Goal: Transaction & Acquisition: Purchase product/service

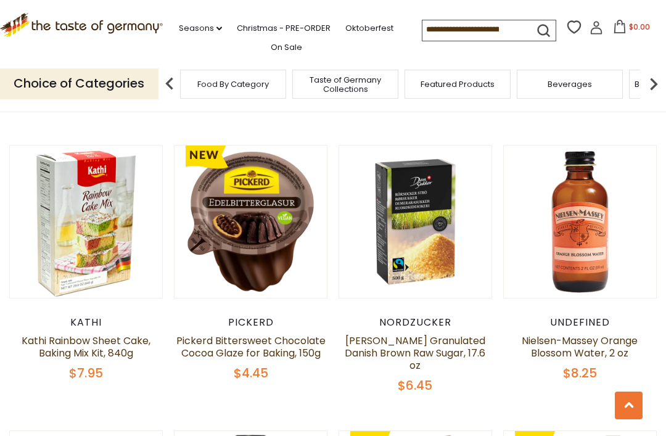
scroll to position [554, 0]
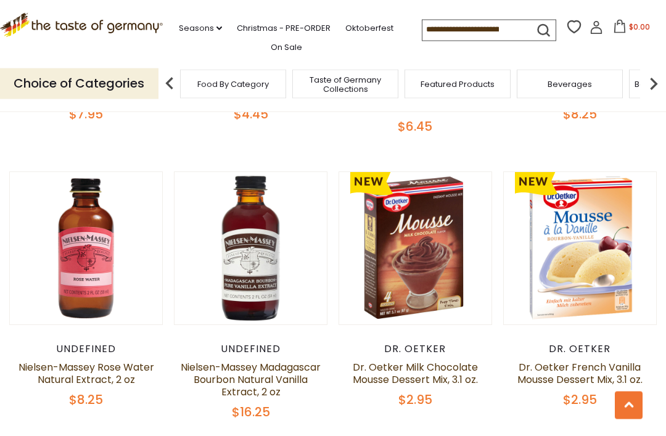
scroll to position [814, 0]
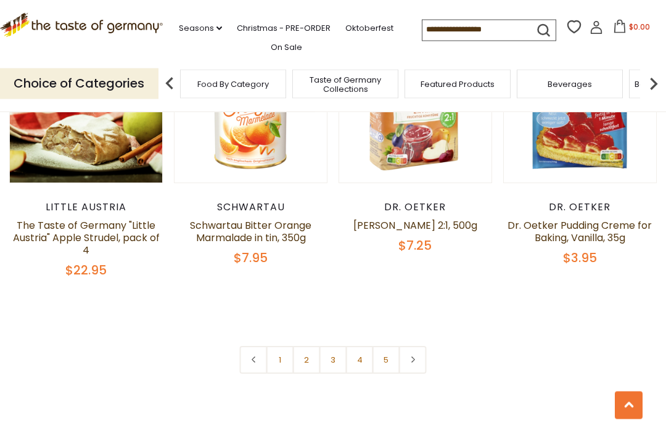
scroll to position [2655, 0]
click at [405, 346] on link at bounding box center [413, 360] width 28 height 28
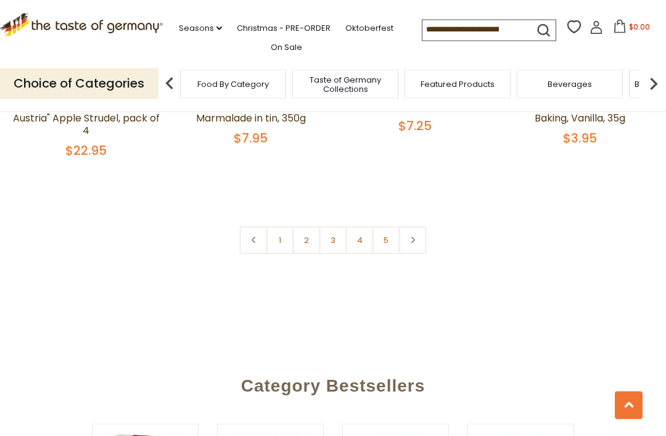
scroll to position [2774, 0]
click at [303, 226] on link "2" at bounding box center [307, 240] width 28 height 28
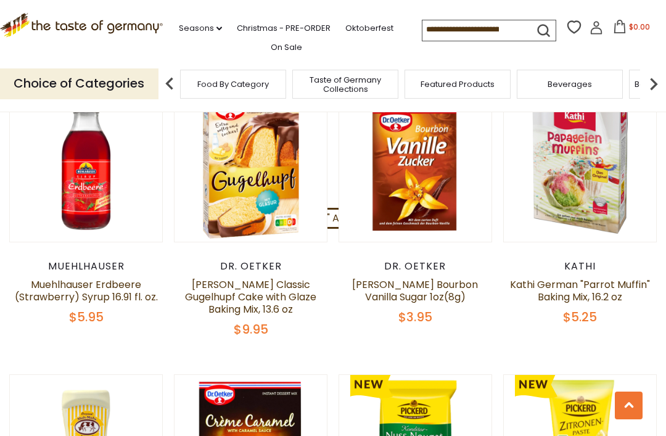
scroll to position [610, 0]
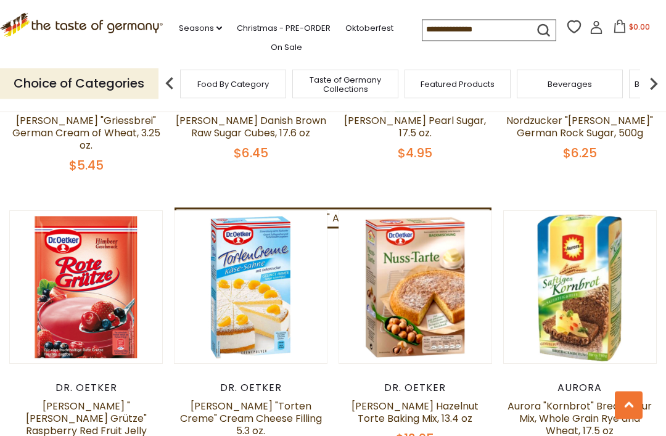
scroll to position [1928, 0]
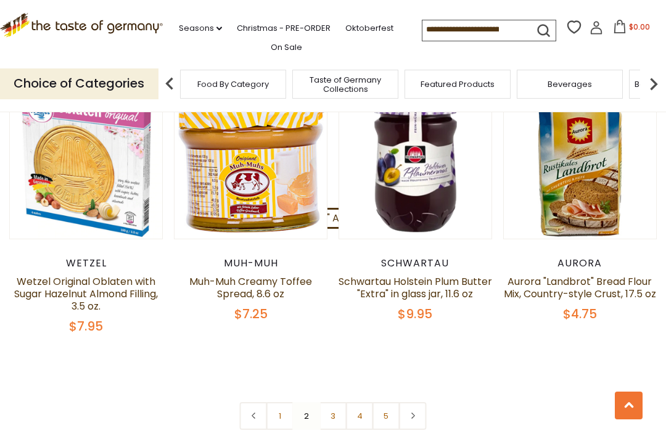
scroll to position [2648, 0]
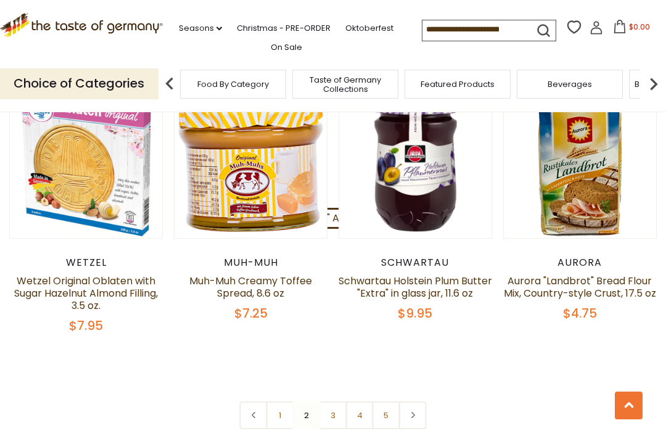
click at [329, 401] on link "3" at bounding box center [333, 415] width 28 height 28
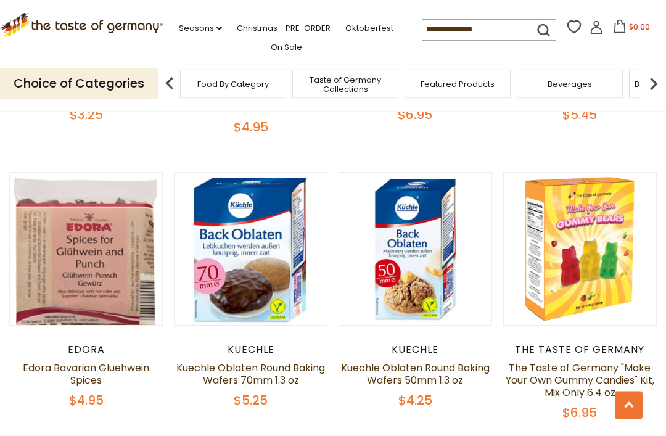
scroll to position [2286, 0]
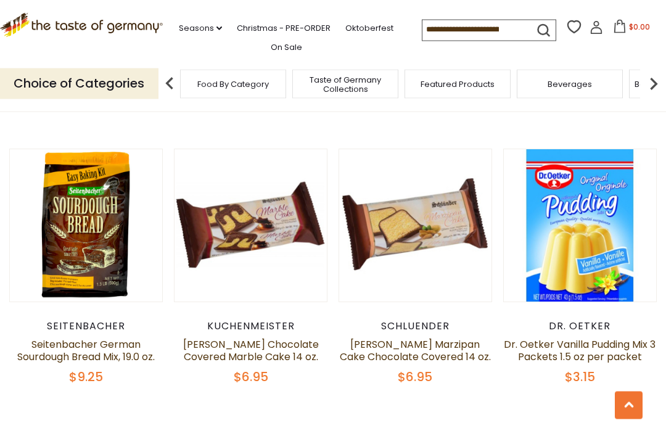
scroll to position [2594, 0]
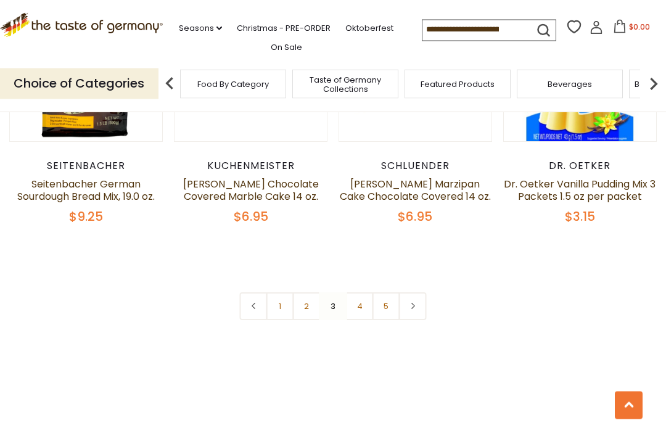
scroll to position [2772, 0]
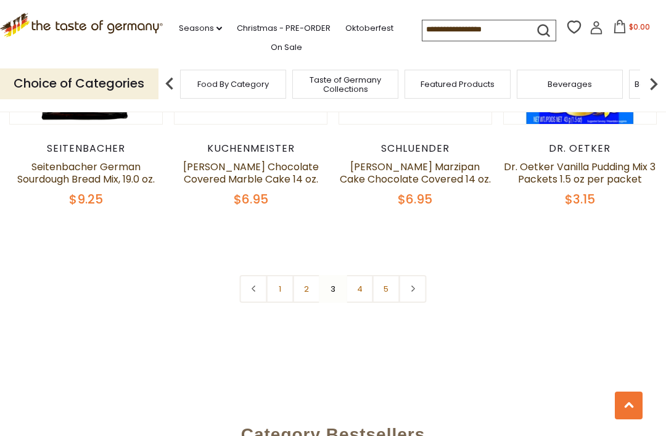
click at [359, 276] on link "4" at bounding box center [360, 289] width 28 height 28
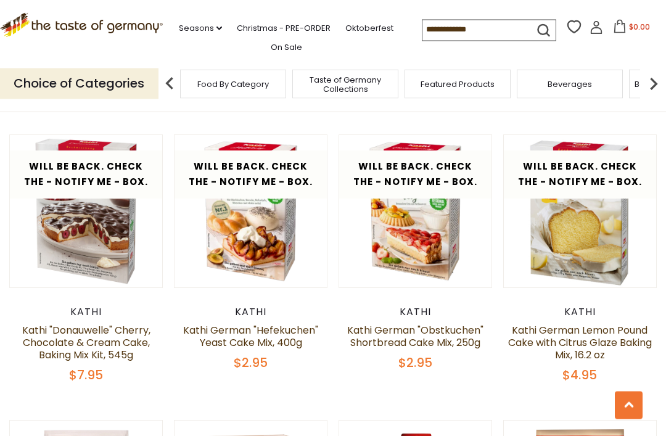
scroll to position [563, 0]
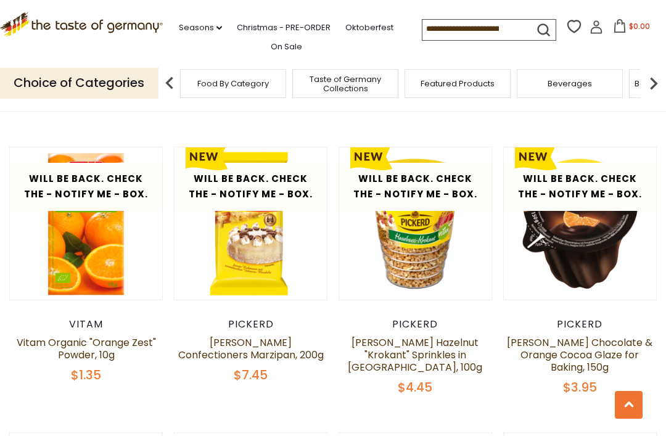
scroll to position [1693, 0]
click at [5, 385] on div "**********" at bounding box center [333, 22] width 666 height 2783
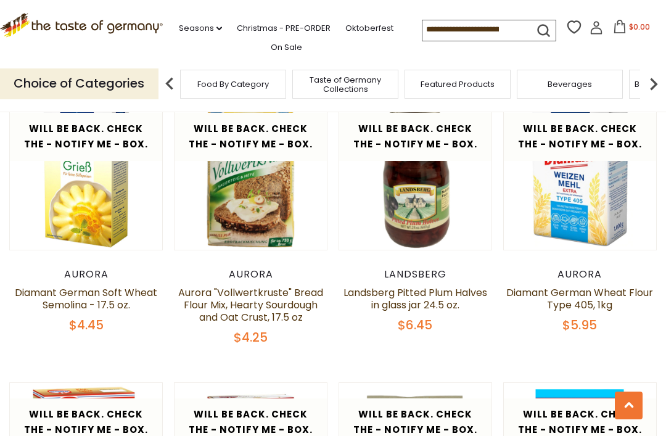
scroll to position [2317, 0]
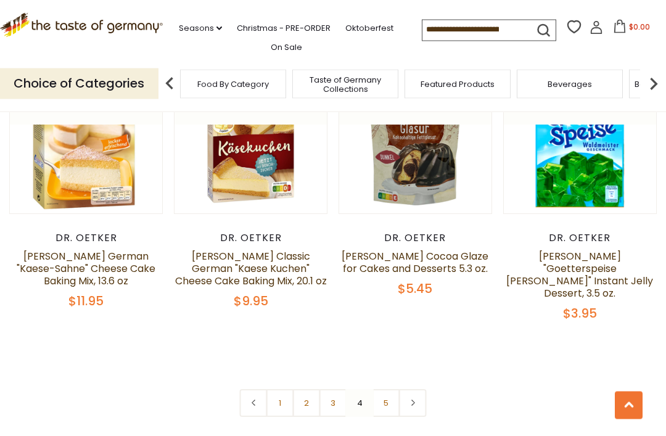
scroll to position [2636, 0]
click at [390, 389] on link "5" at bounding box center [386, 403] width 28 height 28
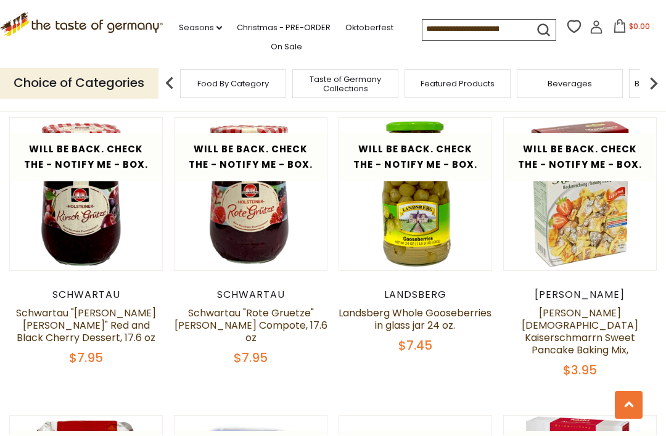
scroll to position [866, 0]
click at [0, 382] on div "**********" at bounding box center [333, 422] width 666 height 1926
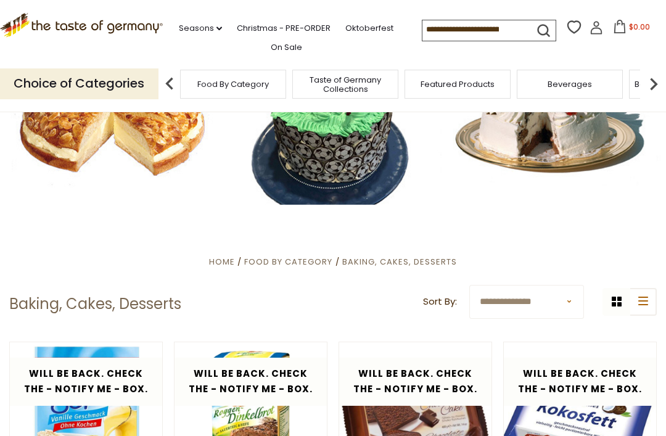
scroll to position [0, 0]
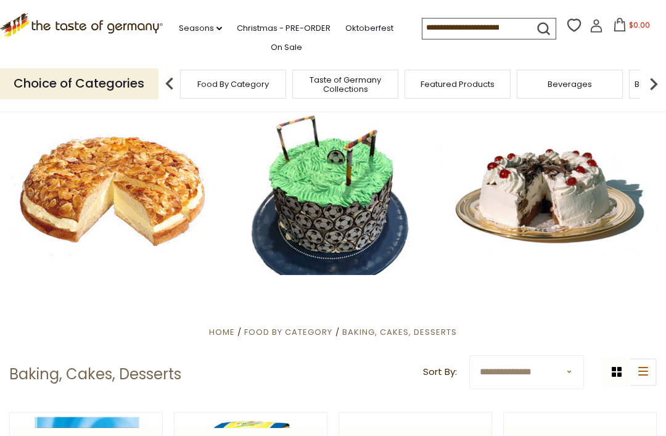
click at [49, 228] on div at bounding box center [333, 192] width 666 height 166
click at [245, 30] on link "Christmas - PRE-ORDER" at bounding box center [284, 29] width 94 height 14
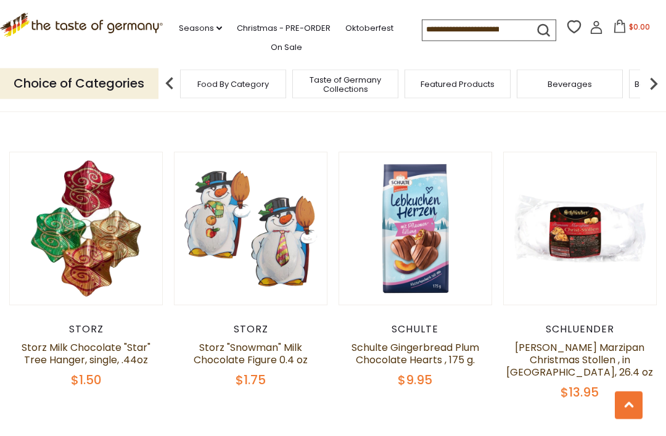
scroll to position [1418, 0]
click at [20, 365] on h5 "Storz Milk Chocolate "Star" Tree Hanger, single, .44oz" at bounding box center [86, 354] width 154 height 25
click at [19, 369] on div "Storz Storz Milk Chocolate "Star" Tree Hanger, single, .44oz $1.50" at bounding box center [86, 355] width 154 height 65
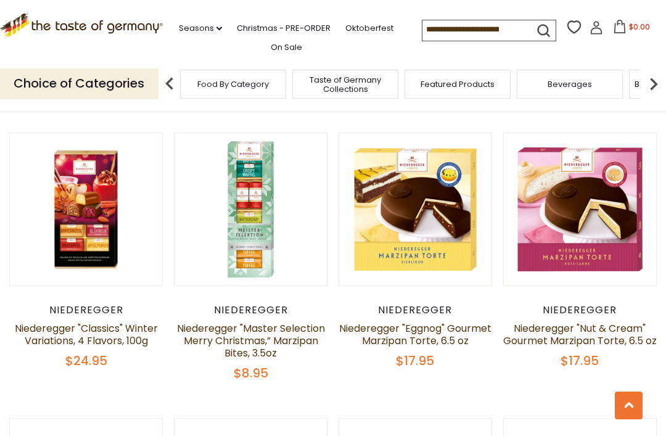
scroll to position [2307, 0]
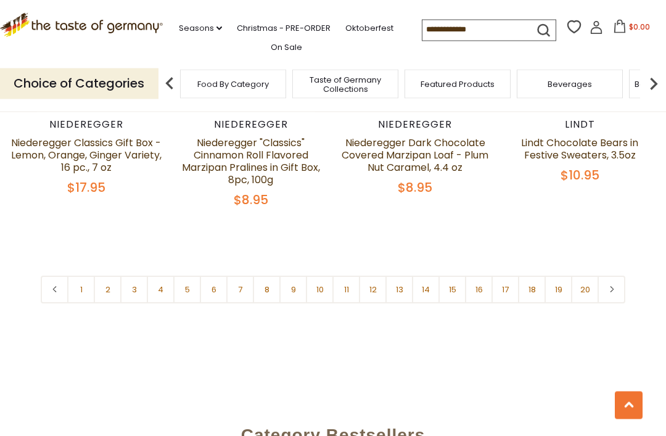
scroll to position [2777, 0]
click at [102, 294] on link "2" at bounding box center [108, 290] width 28 height 28
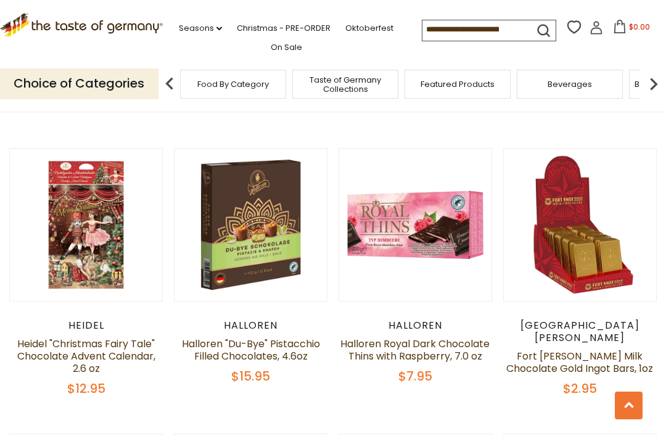
scroll to position [836, 0]
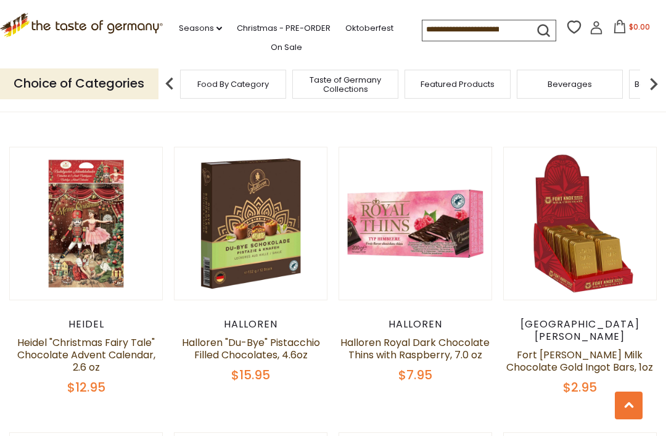
click at [23, 390] on div "$12.95" at bounding box center [86, 387] width 154 height 15
click at [17, 371] on h5 "Heidel "Christmas Fairy Tale" Chocolate Advent Calendar, 2.6 oz" at bounding box center [86, 355] width 154 height 37
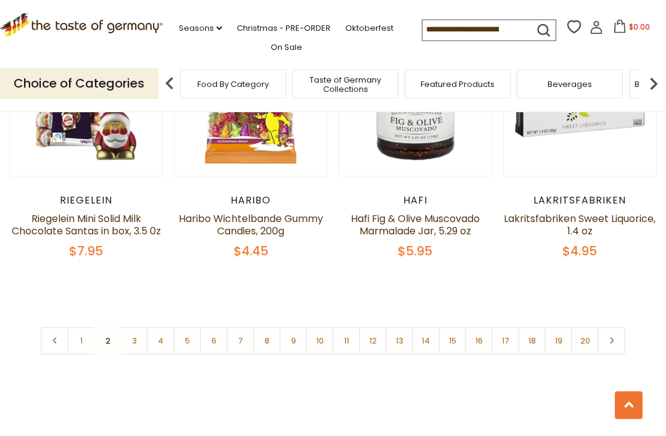
scroll to position [2701, 0]
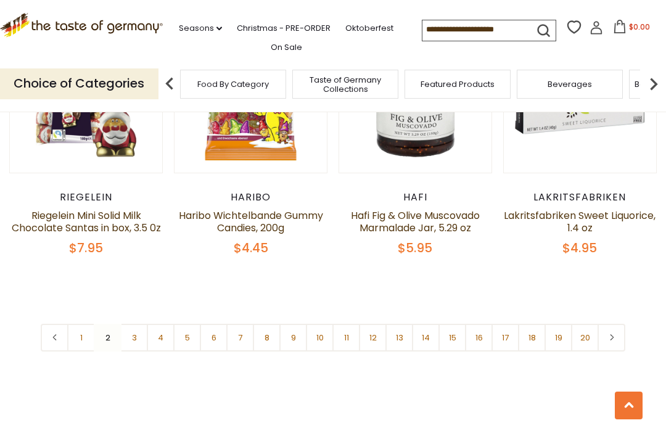
click at [134, 326] on link "3" at bounding box center [134, 338] width 28 height 28
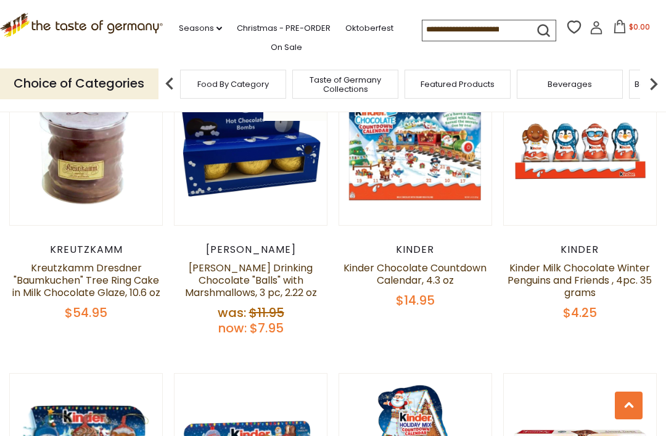
scroll to position [611, 0]
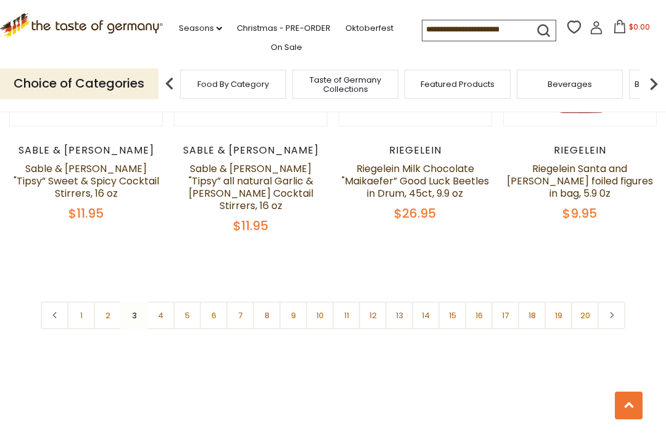
scroll to position [2700, 0]
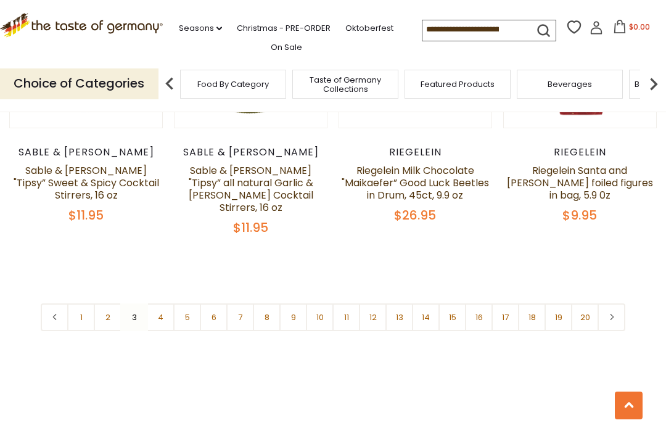
click at [160, 321] on link "4" at bounding box center [161, 317] width 28 height 28
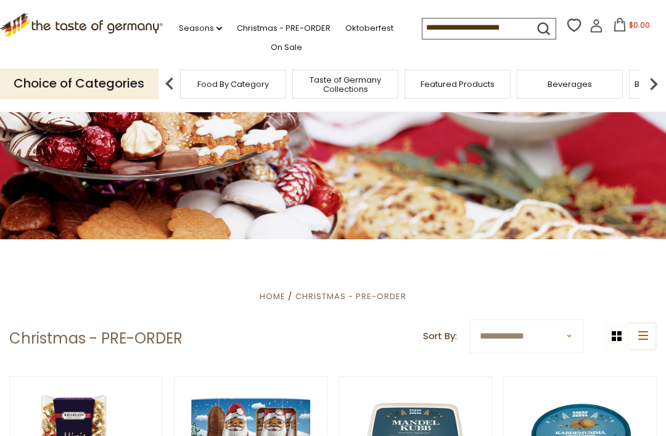
scroll to position [0, 0]
